Goal: Information Seeking & Learning: Learn about a topic

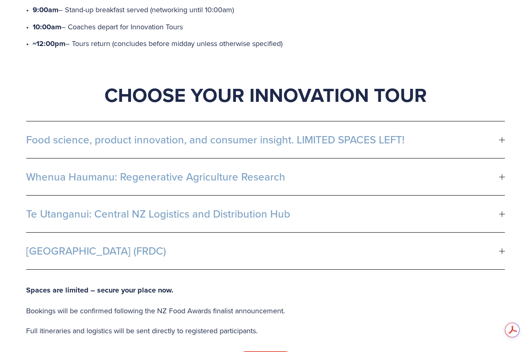
click at [71, 240] on button "[GEOGRAPHIC_DATA] (FRDC)" at bounding box center [265, 251] width 478 height 37
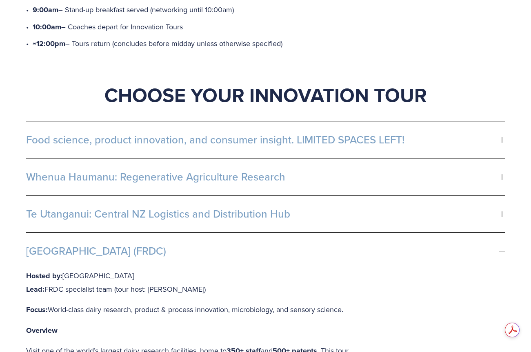
drag, startPoint x: 129, startPoint y: 250, endPoint x: 66, endPoint y: 247, distance: 63.7
click at [66, 270] on p "Hosted by: Fonterra R&D Centre Lead: FRDC specialist team (tour host: [PERSON_N…" at bounding box center [193, 283] width 335 height 27
copy p "[GEOGRAPHIC_DATA]"
click at [126, 245] on span "[GEOGRAPHIC_DATA] (FRDC)" at bounding box center [262, 251] width 473 height 12
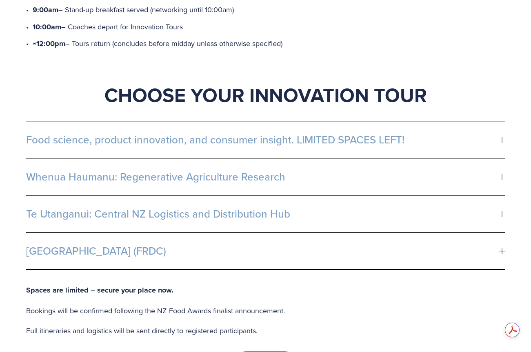
click at [131, 197] on button "Te Utanganui: Central NZ Logistics and Distribution Hub" at bounding box center [265, 214] width 478 height 37
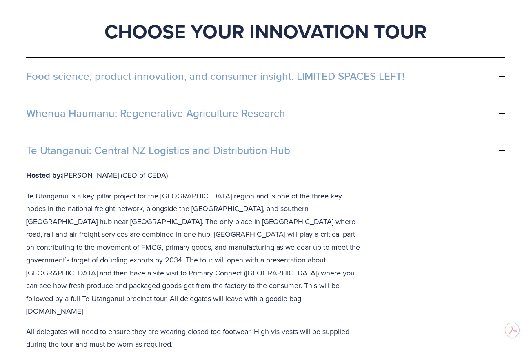
scroll to position [513, 0]
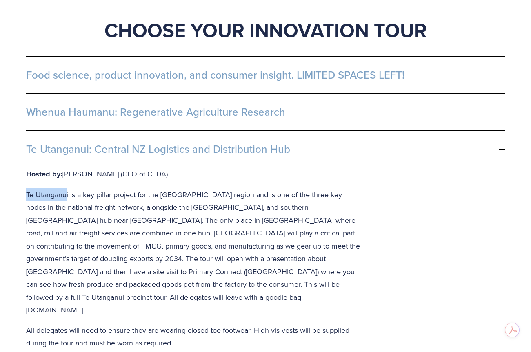
drag, startPoint x: 67, startPoint y: 170, endPoint x: 19, endPoint y: 170, distance: 48.5
click at [19, 170] on div "Food science, product innovation, and consumer insight. LIMITED SPACES LEFT! Lo…" at bounding box center [265, 278] width 492 height 458
copy p "Te Utanganu"
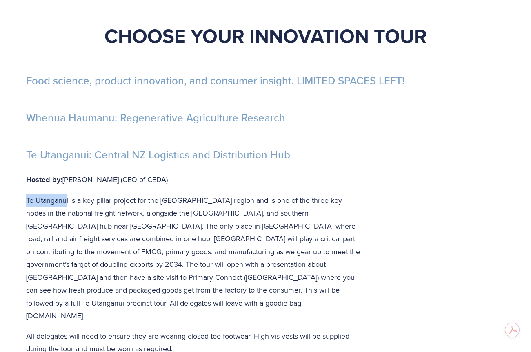
click at [115, 137] on button "Te Utanganui: Central NZ Logistics and Distribution Hub" at bounding box center [265, 155] width 478 height 37
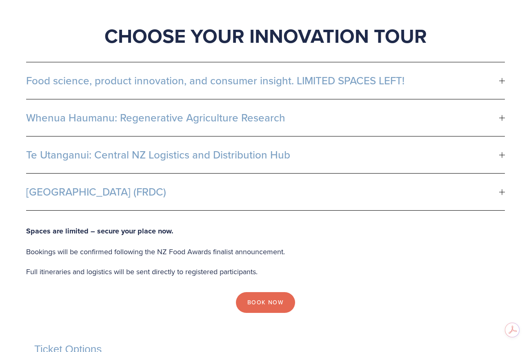
click at [141, 112] on span "Whenua Haumanu: Regenerative Agriculture Research" at bounding box center [262, 118] width 473 height 12
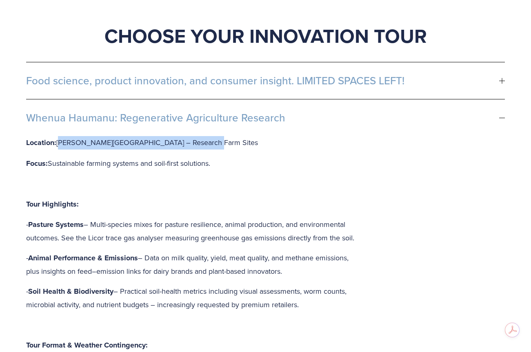
drag, startPoint x: 204, startPoint y: 116, endPoint x: 60, endPoint y: 115, distance: 144.8
click at [60, 136] on p "Location: [PERSON_NAME][GEOGRAPHIC_DATA] – Research Farm Sites" at bounding box center [193, 142] width 335 height 13
copy p "[PERSON_NAME][GEOGRAPHIC_DATA] – Research Farm Sites"
click at [245, 69] on button "Food science, product innovation, and consumer insight. LIMITED SPACES LEFT!" at bounding box center [265, 80] width 478 height 37
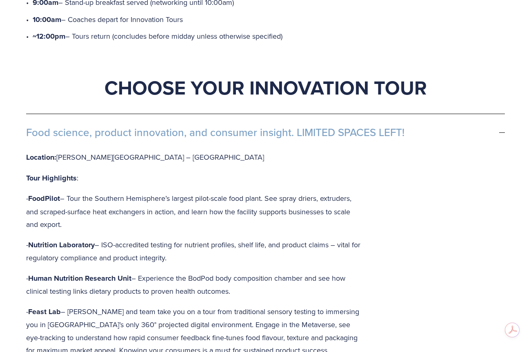
click at [126, 117] on button "Food science, product innovation, and consumer insight. LIMITED SPACES LEFT!" at bounding box center [265, 132] width 478 height 37
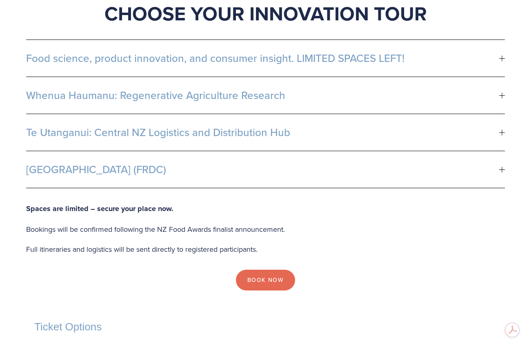
scroll to position [516, 0]
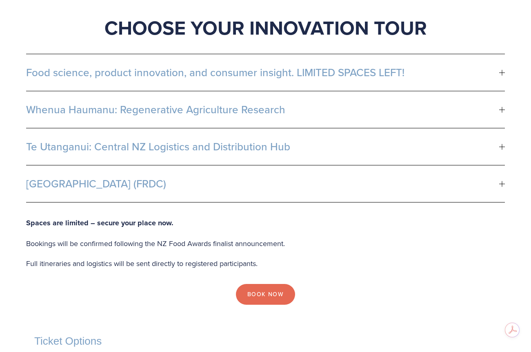
click at [144, 66] on span "Food science, product innovation, and consumer insight. LIMITED SPACES LEFT!" at bounding box center [262, 72] width 473 height 12
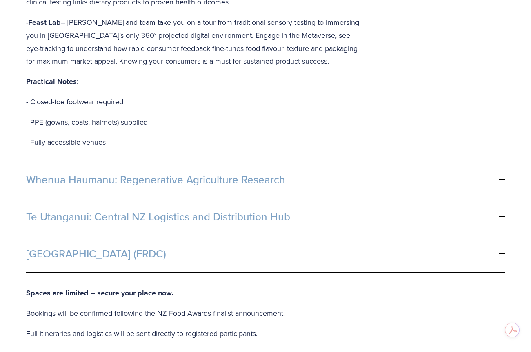
scroll to position [0, 0]
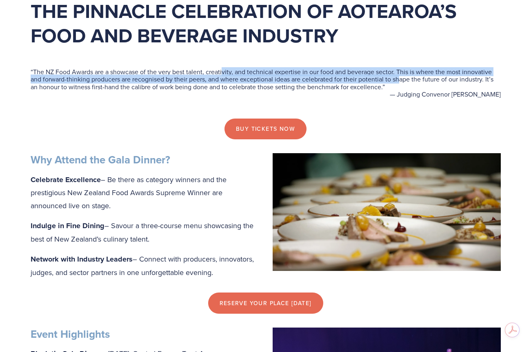
drag, startPoint x: 223, startPoint y: 73, endPoint x: 400, endPoint y: 78, distance: 176.3
click at [400, 78] on blockquote "“ The NZ Food Awards are a showcase of the very best talent, creativity, and te…" at bounding box center [266, 79] width 470 height 22
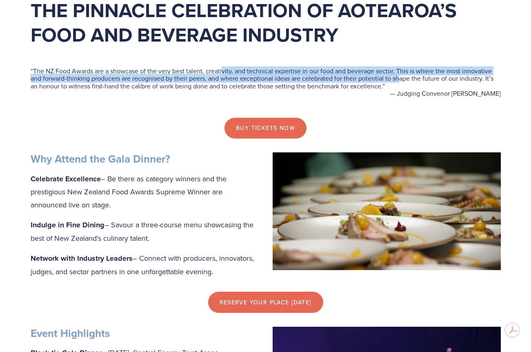
click at [399, 78] on blockquote "“ The NZ Food Awards are a showcase of the very best talent, creativity, and te…" at bounding box center [266, 78] width 470 height 22
